Goal: Task Accomplishment & Management: Use online tool/utility

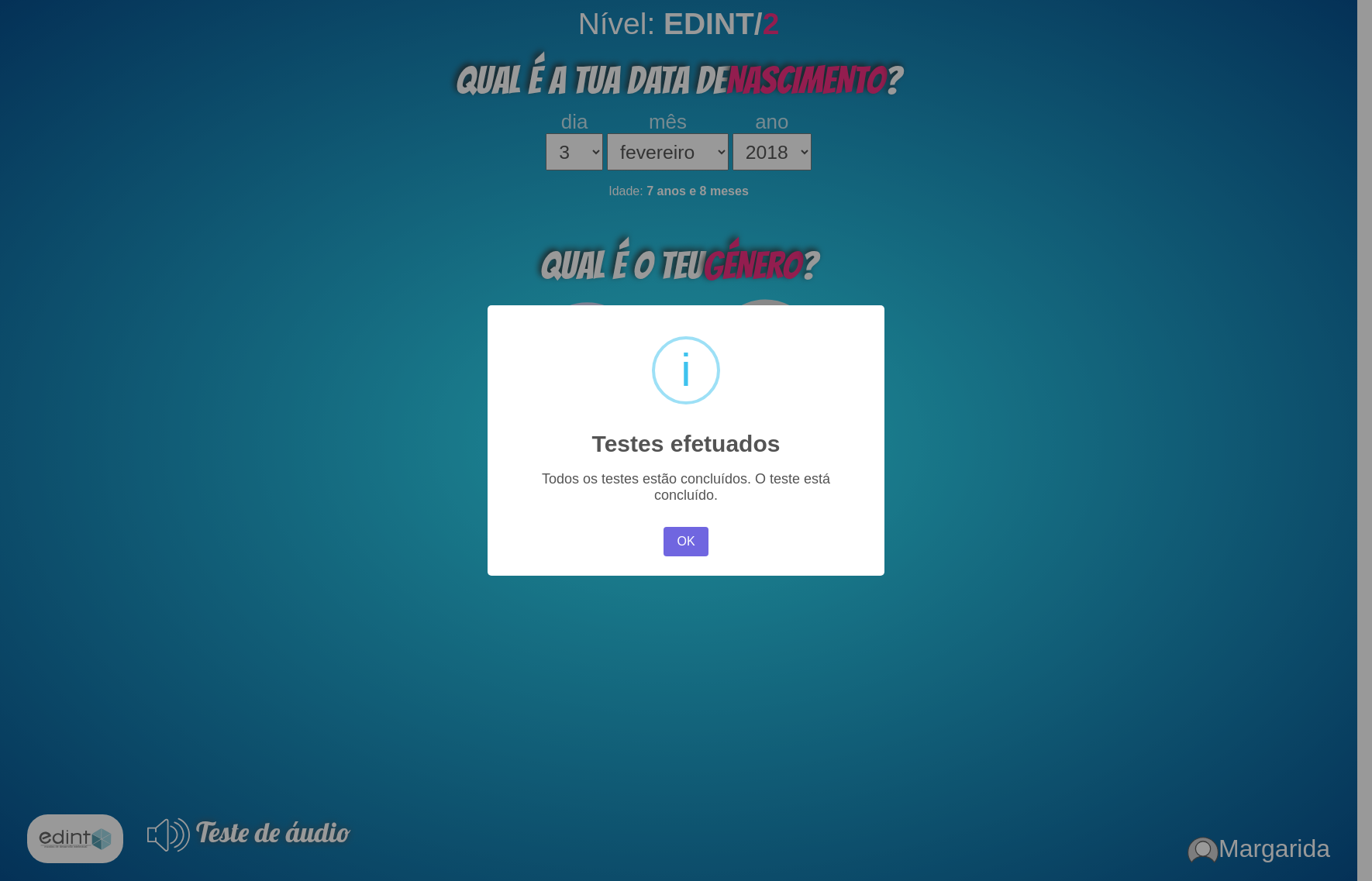
select select "3"
select select "02"
select select "2018"
click at [675, 545] on button "OK" at bounding box center [686, 541] width 45 height 30
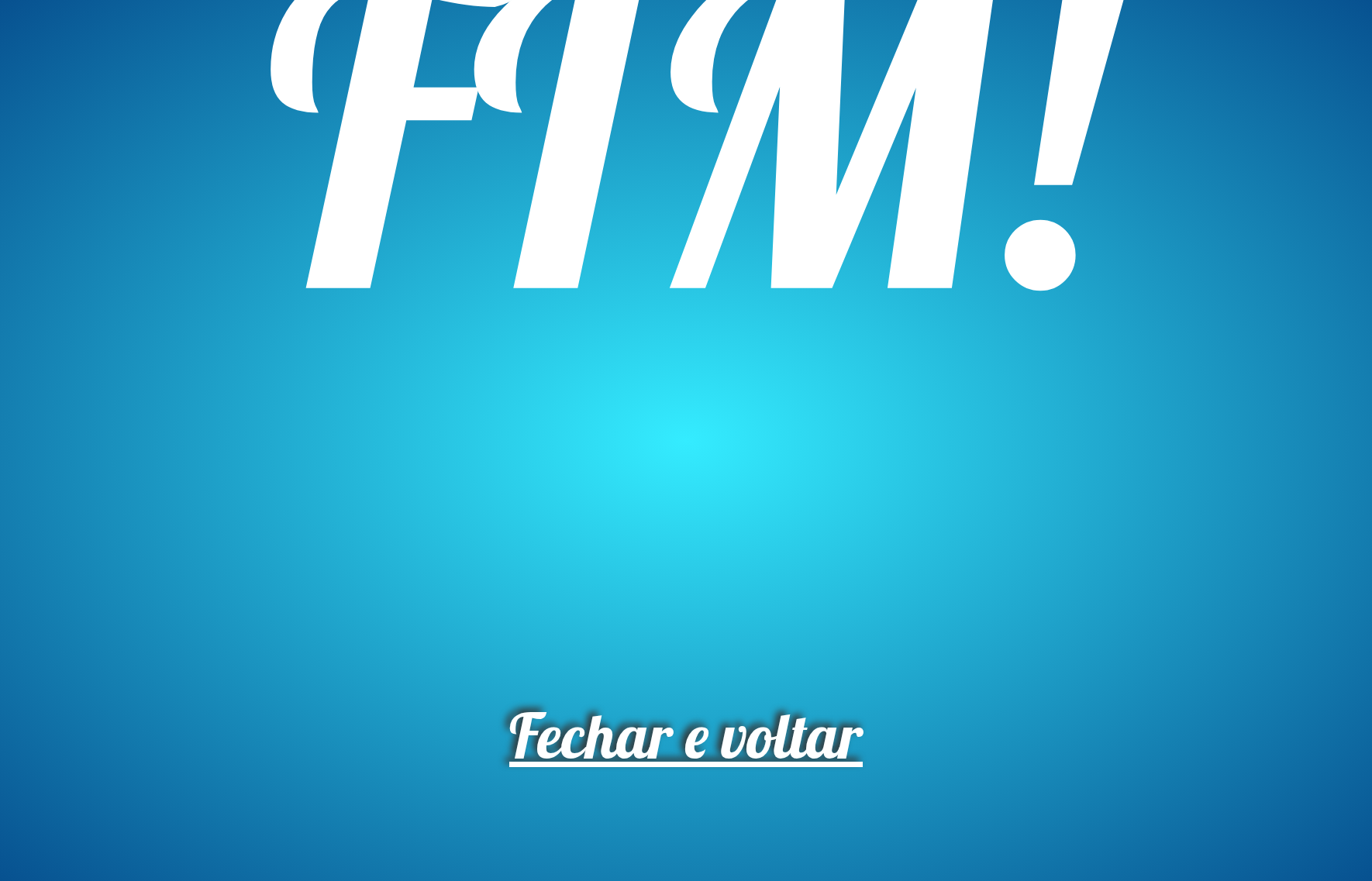
click at [579, 738] on span "Fechar e voltar" at bounding box center [686, 735] width 353 height 77
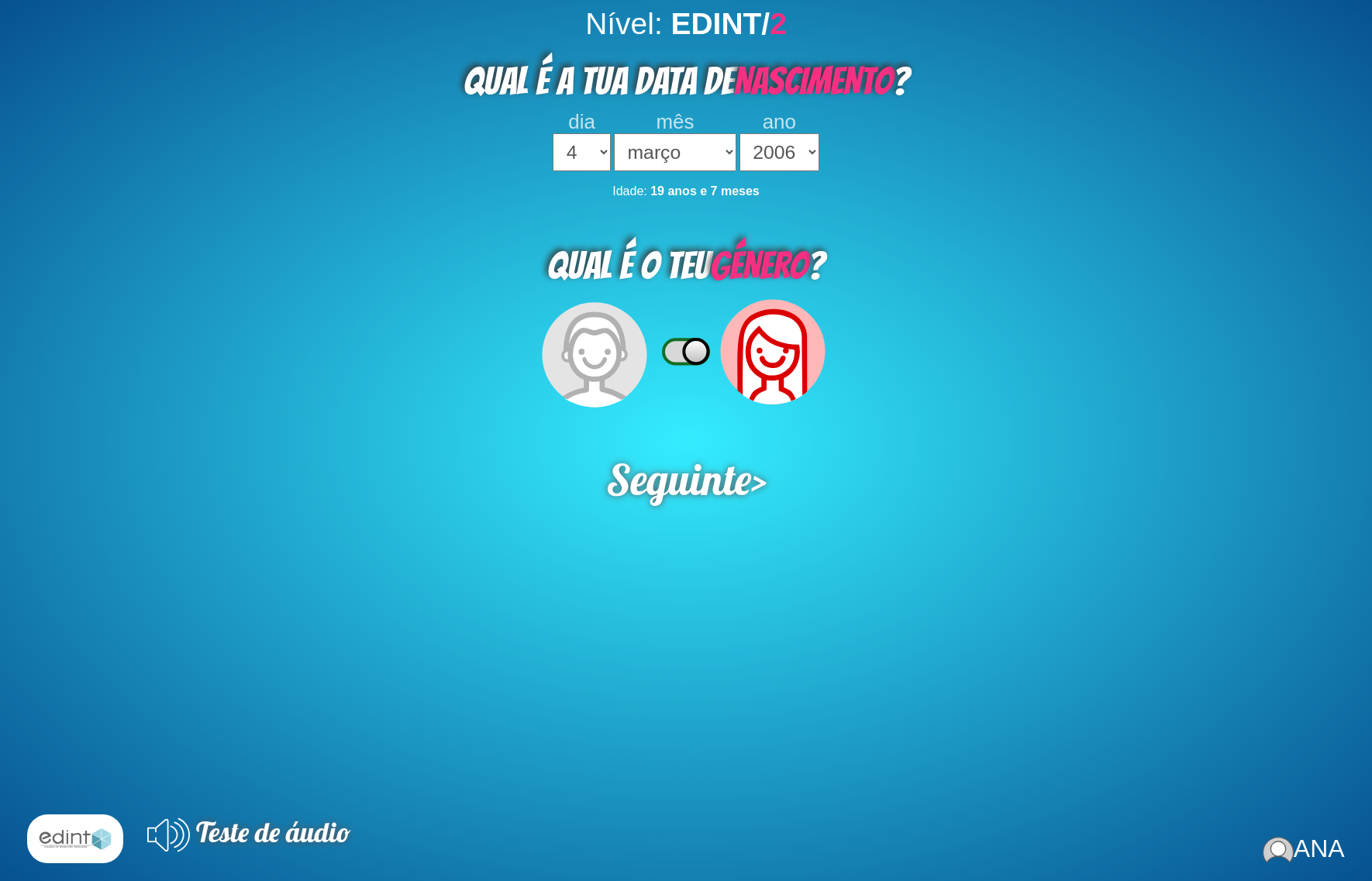
select select "4"
select select "03"
select select "2006"
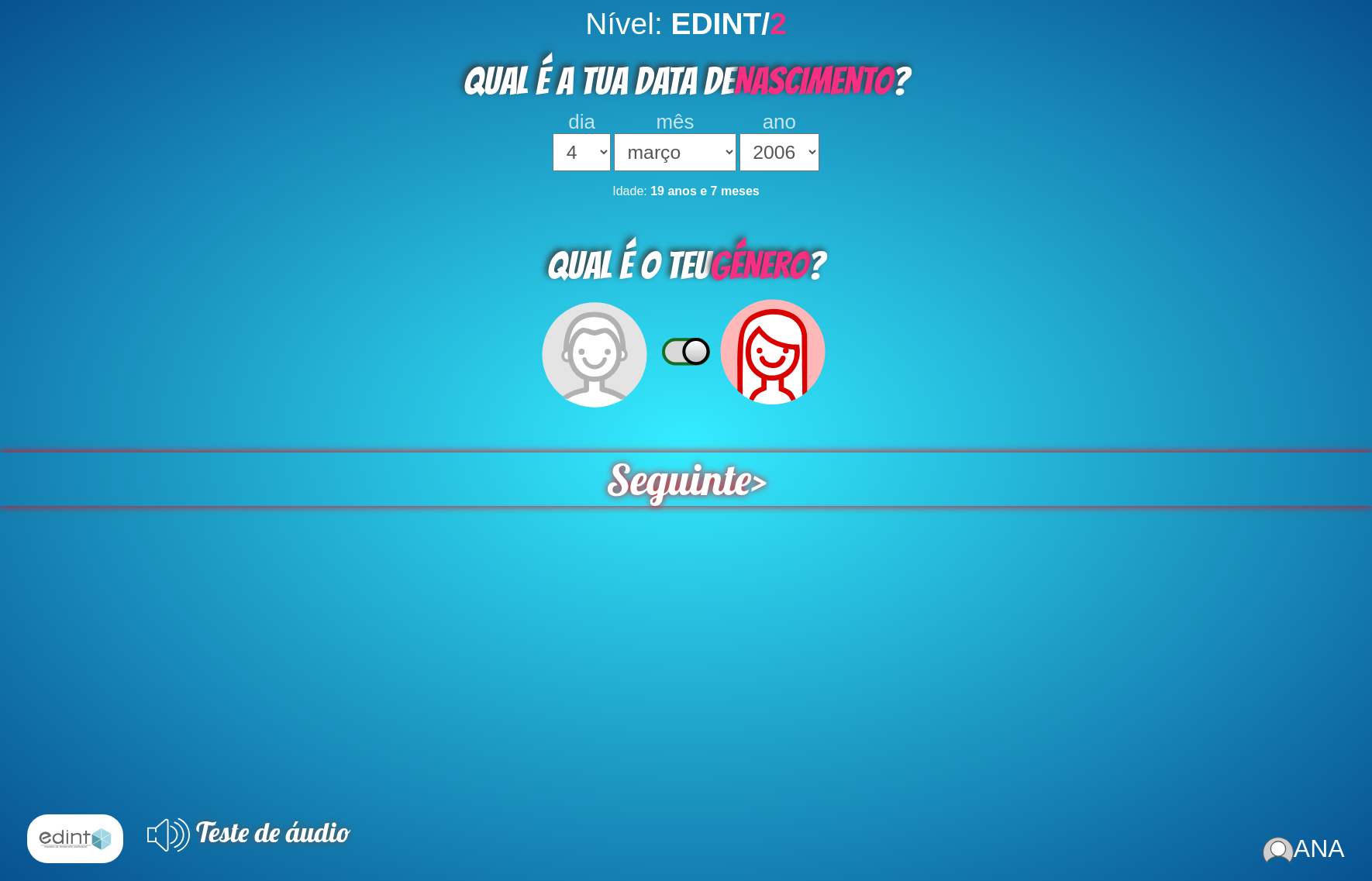
click at [682, 475] on span "Seguinte" at bounding box center [678, 479] width 146 height 54
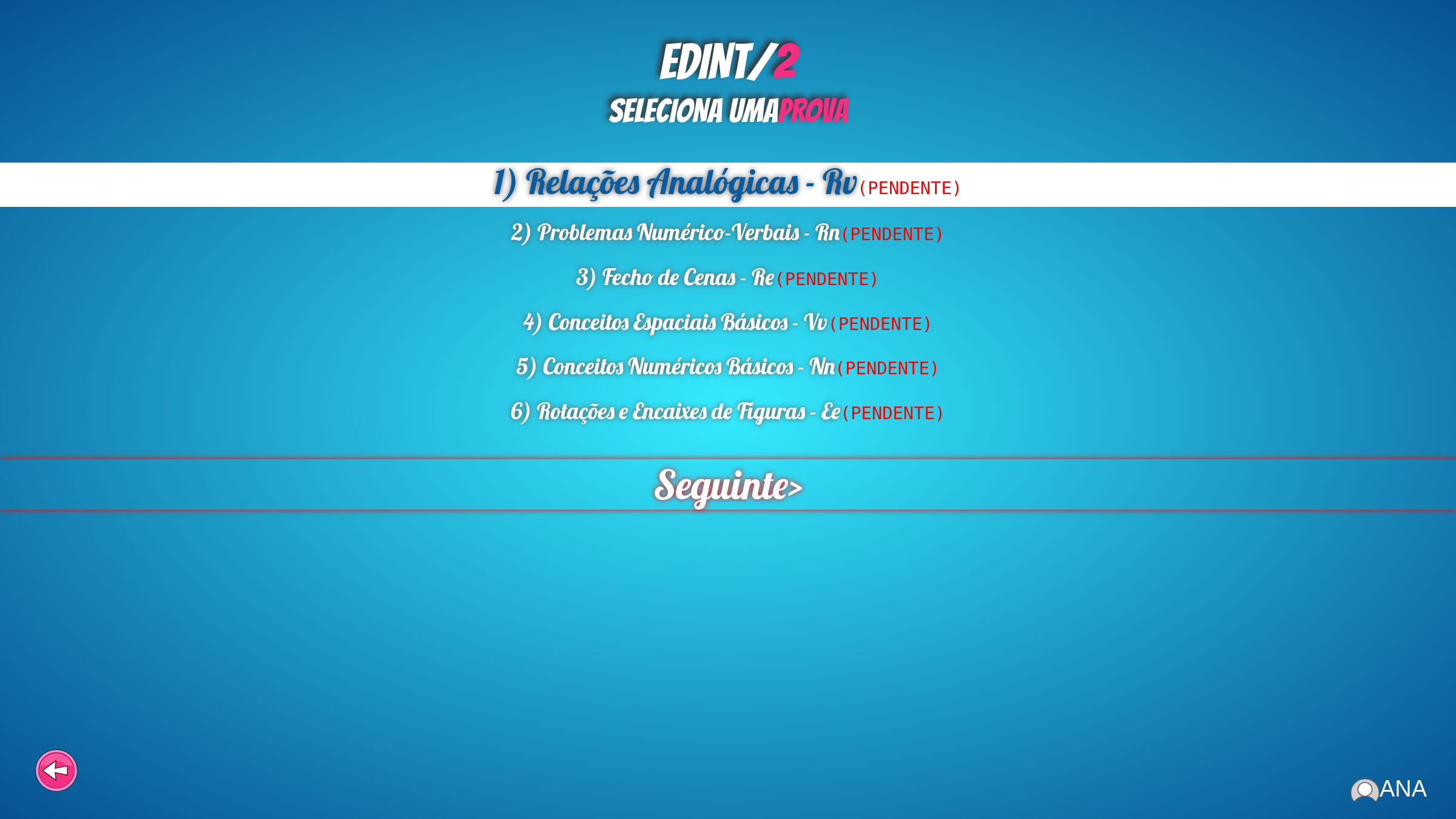
click at [717, 481] on span "Seguinte" at bounding box center [721, 485] width 137 height 52
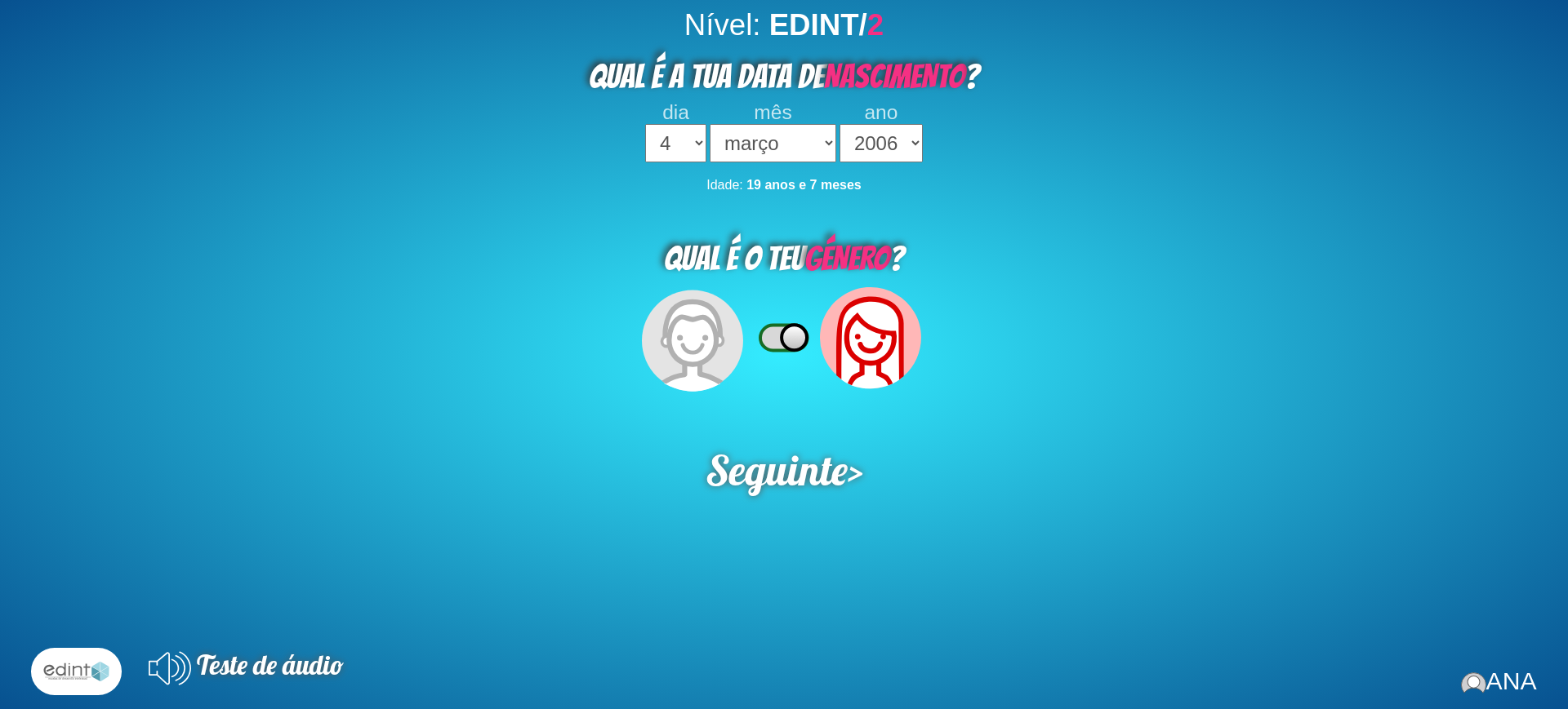
select select "4"
select select "03"
click at [848, 141] on select "2023 2022 2021 2020 2019 2018 2017 2016 2015 2014 2013 2012 2011 2010 2009 2008…" at bounding box center [880, 142] width 82 height 38
click at [839, 124] on select "2023 2022 2021 2020 2019 2018 2017 2016 2015 2014 2013 2012 2011 2010 2009 2008…" at bounding box center [880, 142] width 82 height 38
click at [1059, 419] on div "Nível: EDINT/ 2 QUAL É A TUA DATA DE NASCIMENTO ? dia 1 2 3 4 5 6 7 8 9 10 11 1…" at bounding box center [784, 363] width 1568 height 709
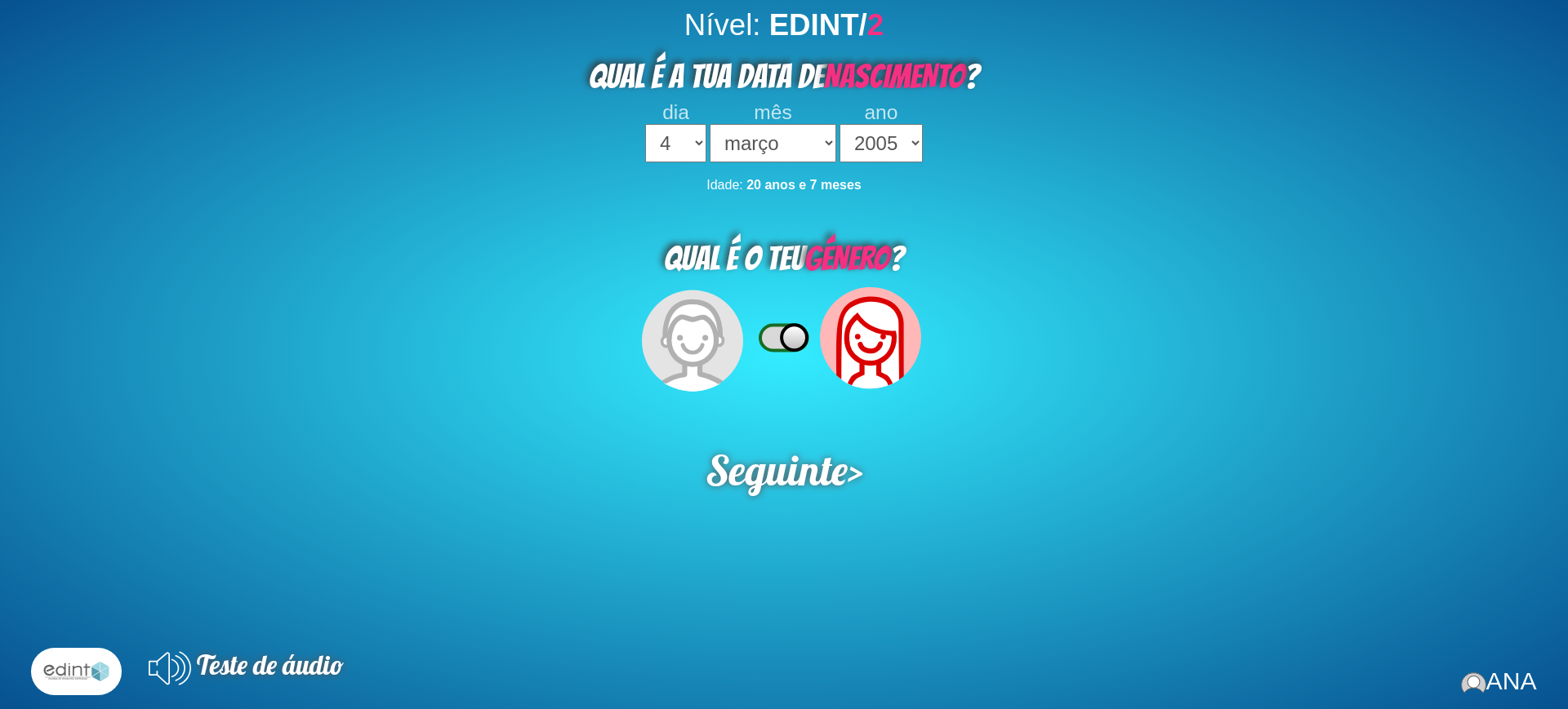
click at [854, 125] on select "2023 2022 2021 2020 2019 2018 2017 2016 2015 2014 2013 2012 2011 2010 2009 2008…" at bounding box center [880, 142] width 82 height 38
select select "2020"
click at [839, 124] on select "2023 2022 2021 2020 2019 2018 2017 2016 2015 2014 2013 2012 2011 2010 2009 2008…" at bounding box center [880, 142] width 82 height 38
select select "02"
select select "2016"
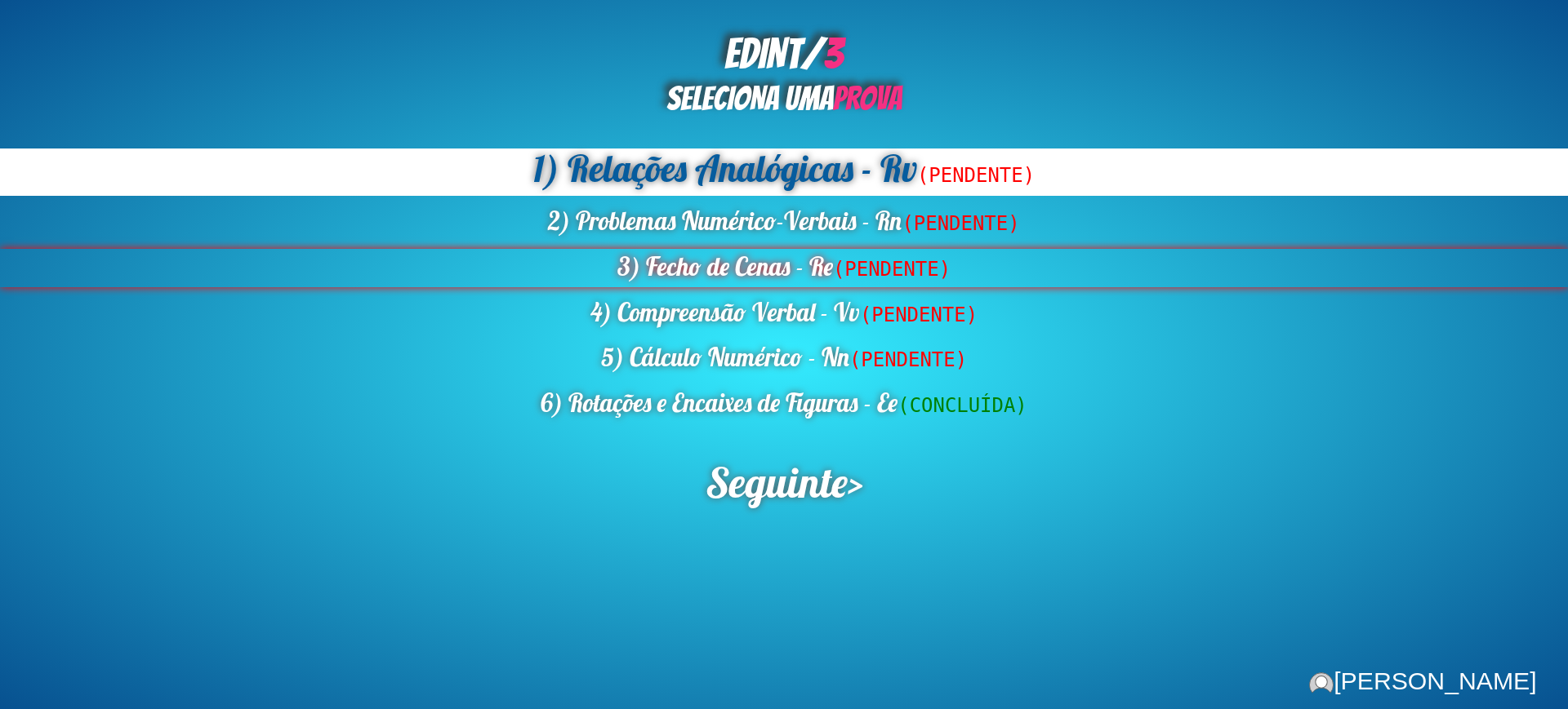
click at [721, 267] on div "3) Fecho de Cenas - Re (PENDENTE)" at bounding box center [784, 268] width 1568 height 38
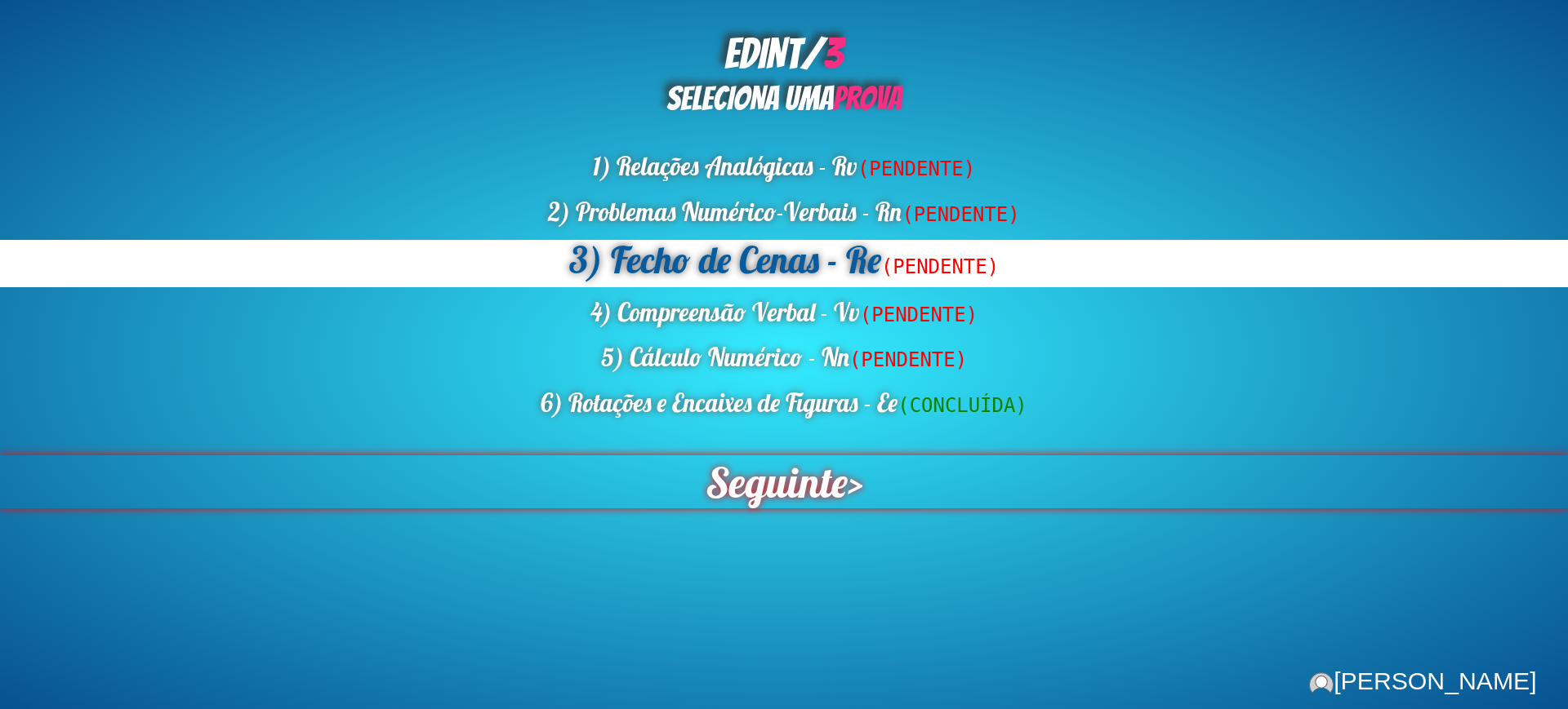
click at [771, 469] on span "Seguinte" at bounding box center [776, 482] width 142 height 53
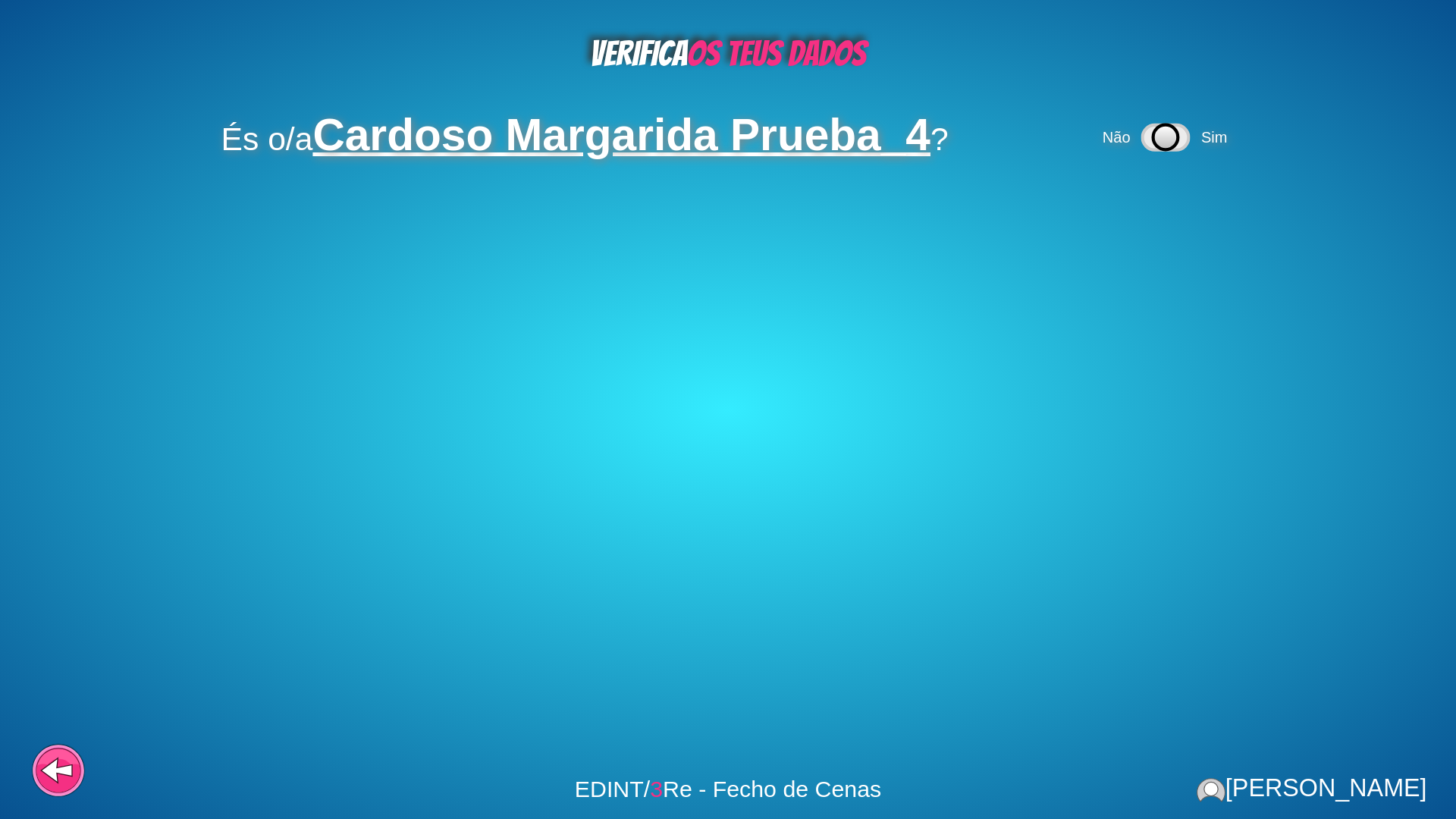
click at [1178, 135] on icon at bounding box center [1166, 137] width 25 height 25
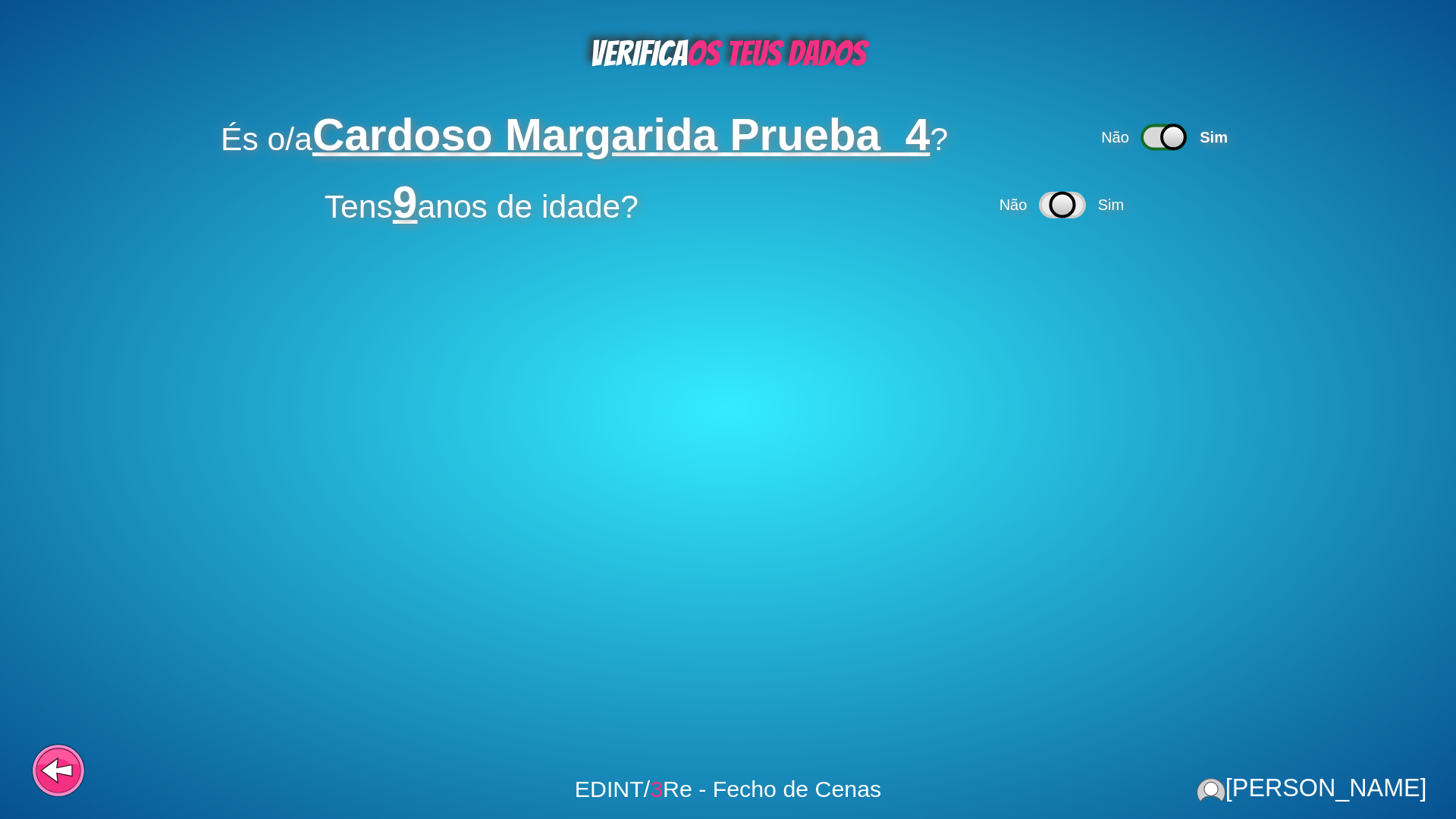
click at [1094, 207] on div "Não Sim" at bounding box center [1064, 205] width 135 height 43
click at [1085, 200] on icon at bounding box center [1062, 205] width 46 height 25
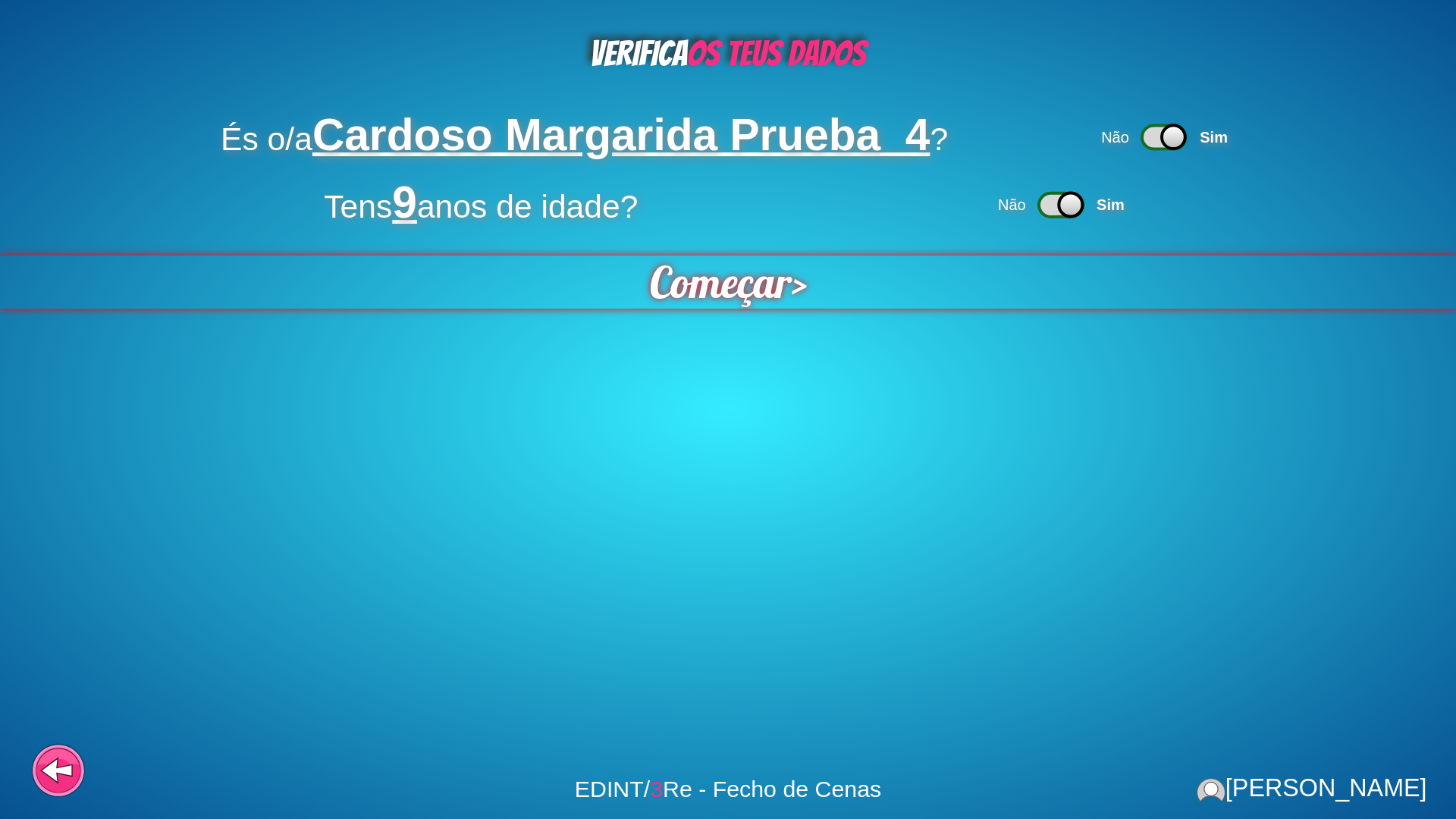
click at [721, 279] on span "Começar" at bounding box center [720, 282] width 142 height 53
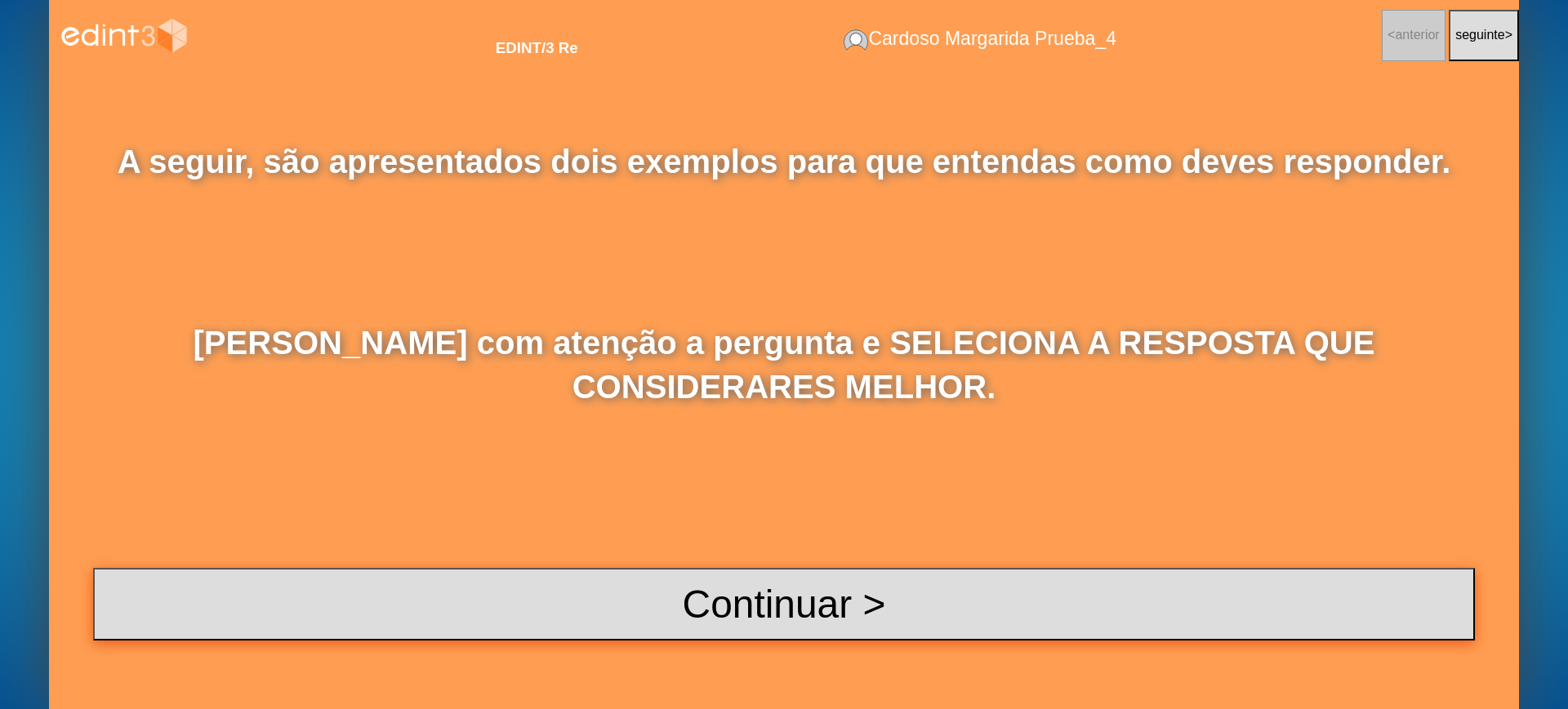
click at [714, 602] on button "Continuar >" at bounding box center [784, 605] width 1382 height 73
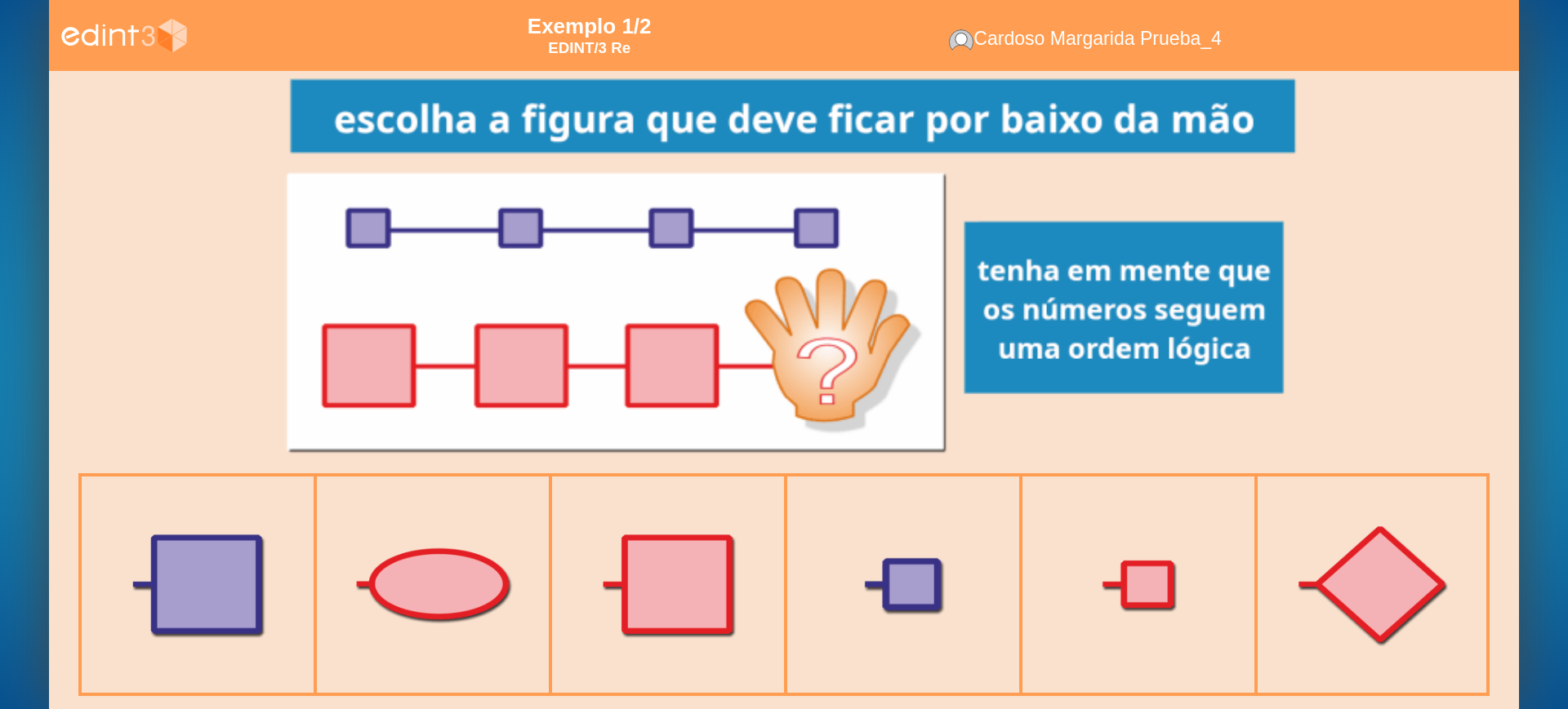
drag, startPoint x: 876, startPoint y: 548, endPoint x: 892, endPoint y: 532, distance: 22.6
click at [876, 548] on div at bounding box center [904, 584] width 239 height 239
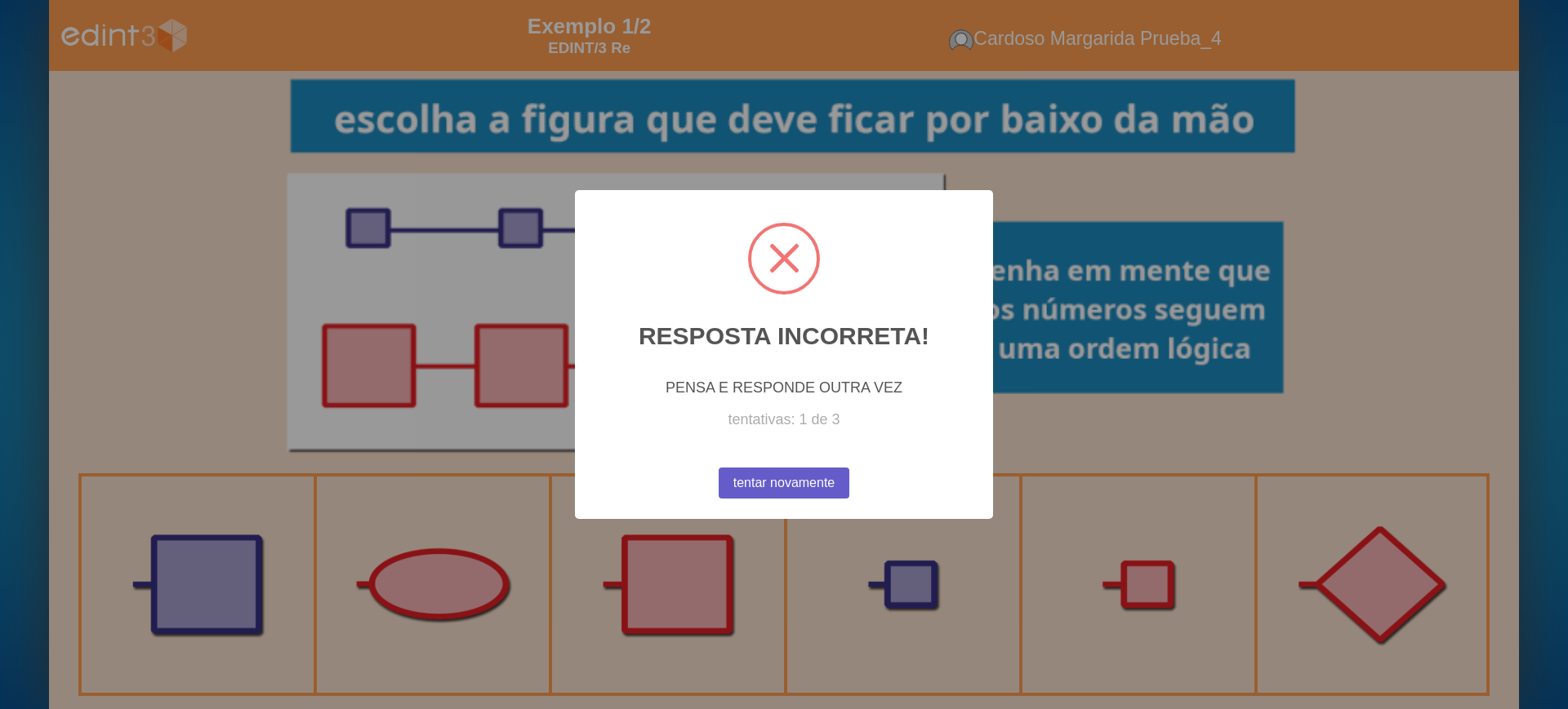
click at [773, 480] on button "tentar novamente" at bounding box center [784, 483] width 137 height 33
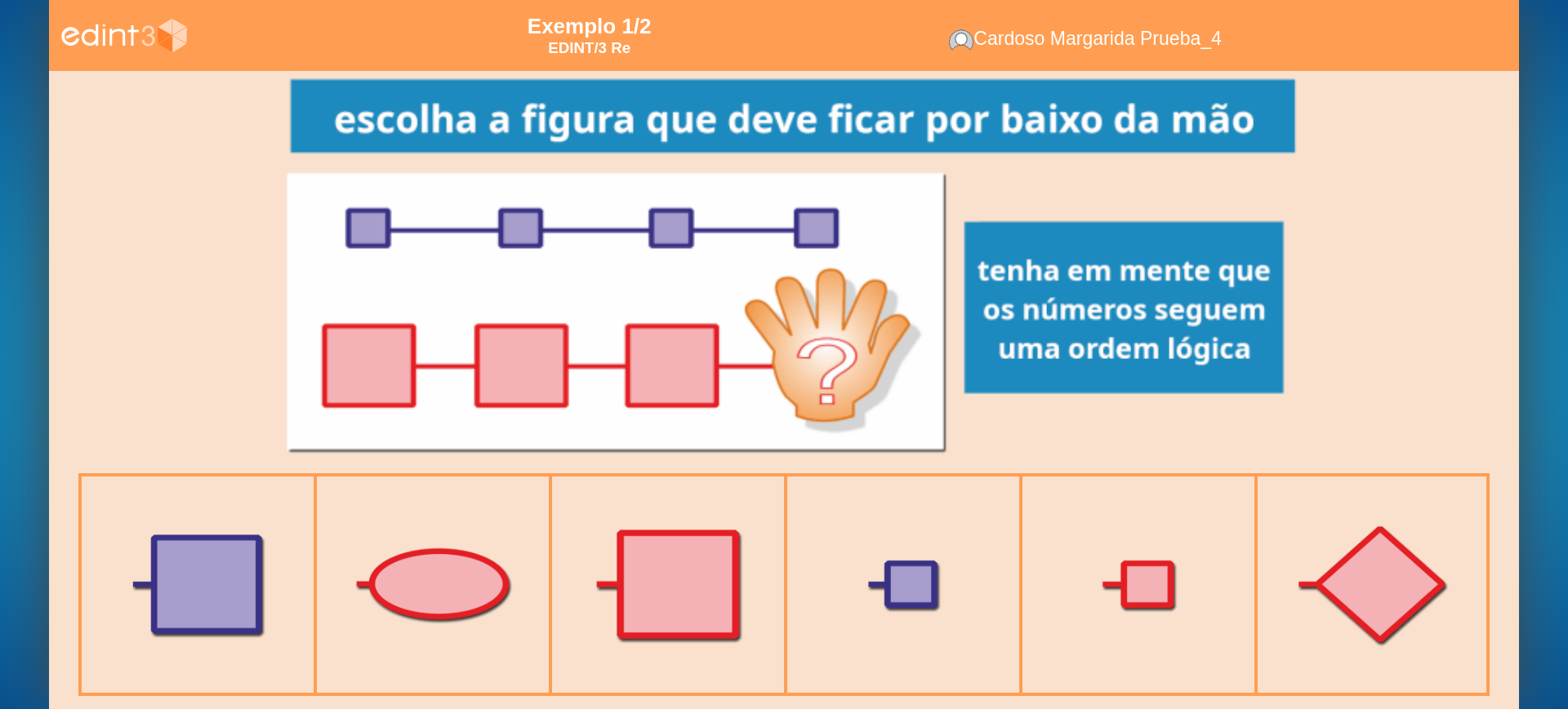
click at [658, 539] on div at bounding box center [668, 584] width 239 height 239
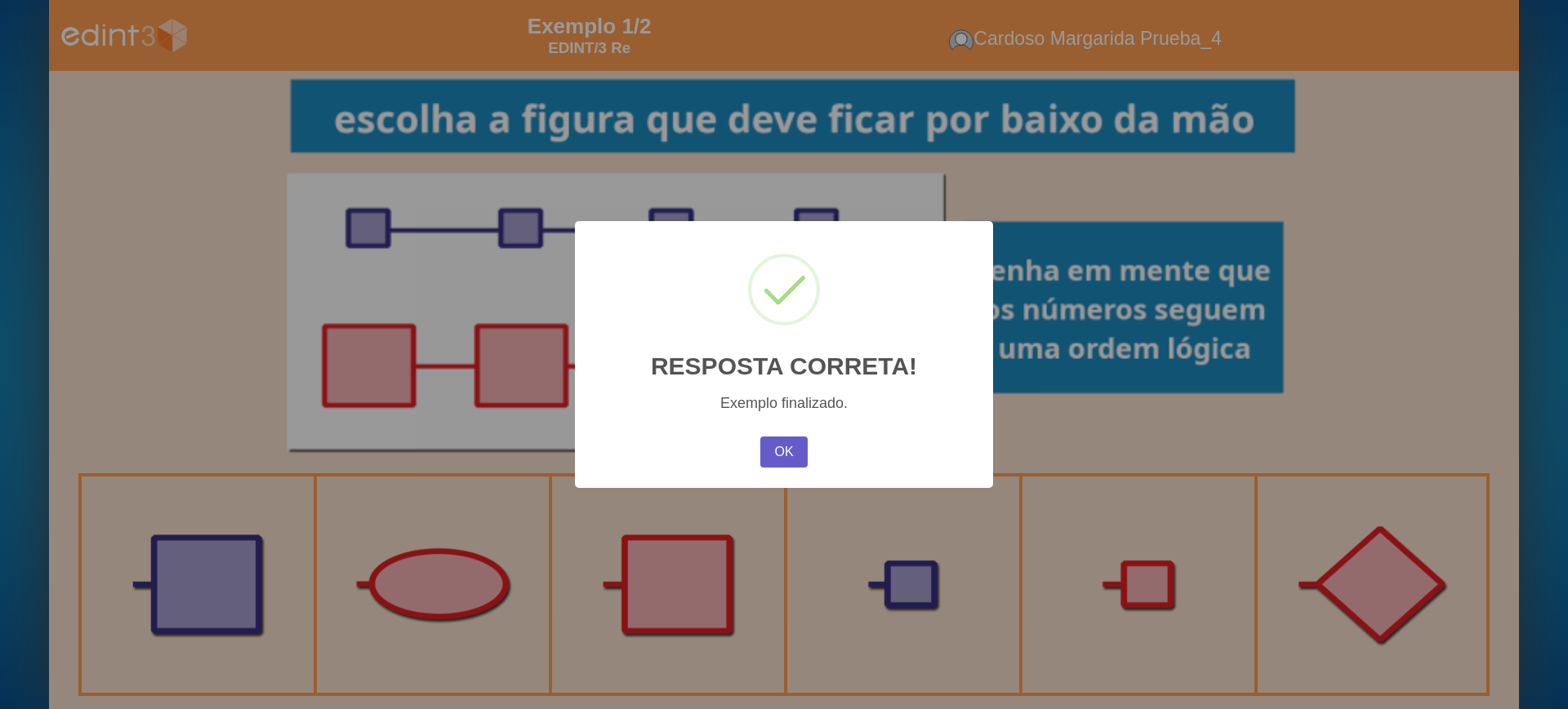
click at [791, 443] on button "OK" at bounding box center [784, 451] width 47 height 31
